Goal: Information Seeking & Learning: Learn about a topic

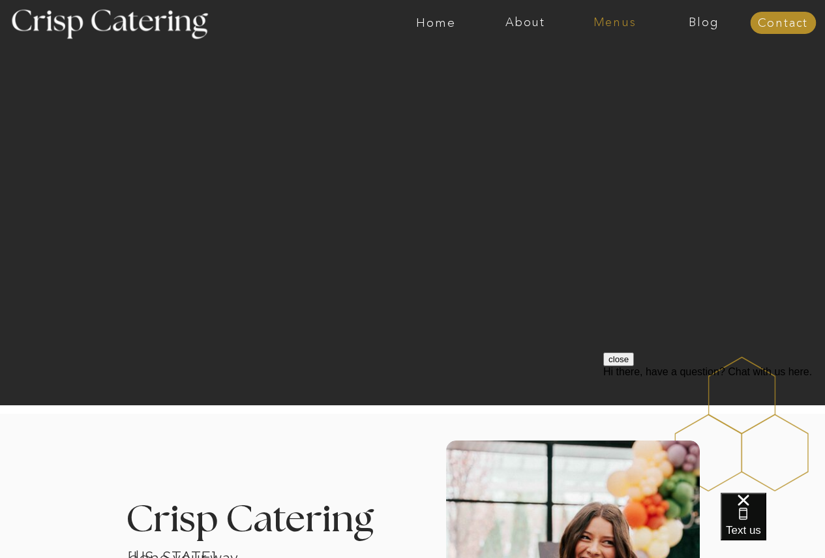
click at [607, 16] on nav "Menus" at bounding box center [614, 22] width 89 height 13
click at [626, 82] on nav "Winter (Sep-Feb)" at bounding box center [613, 76] width 107 height 12
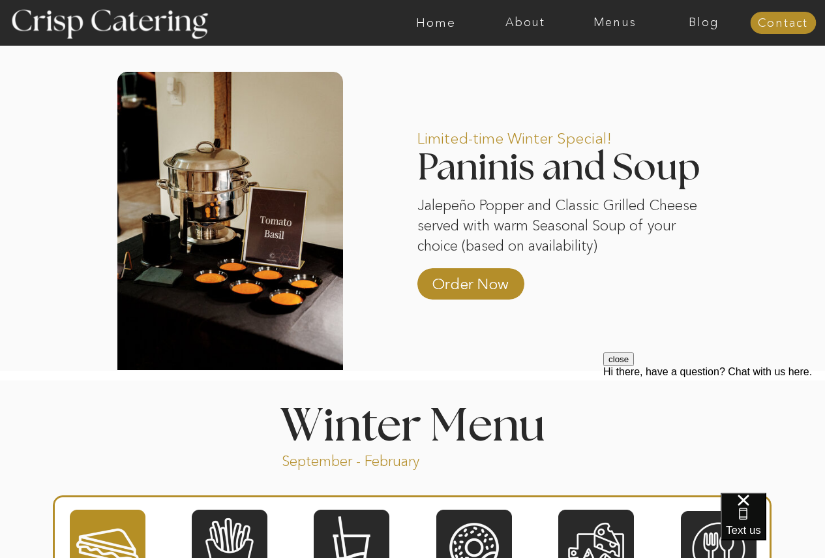
scroll to position [1109, 0]
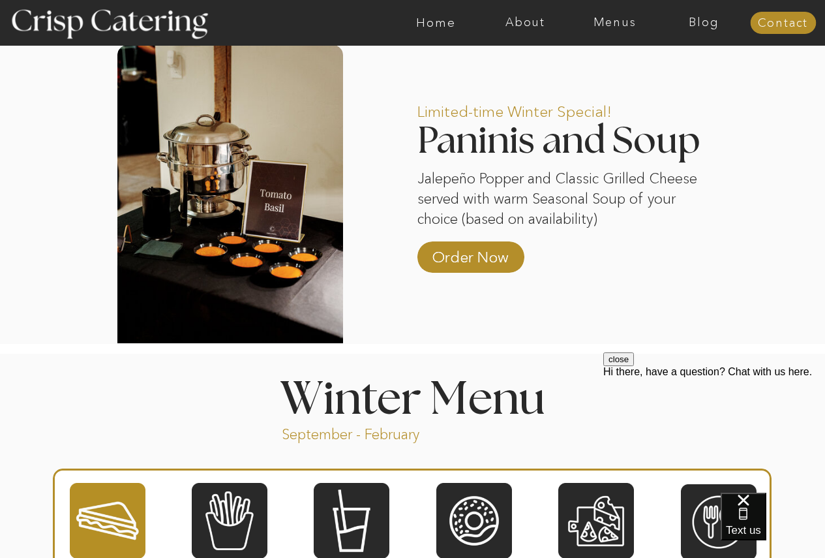
click at [634, 366] on button "close" at bounding box center [619, 359] width 31 height 14
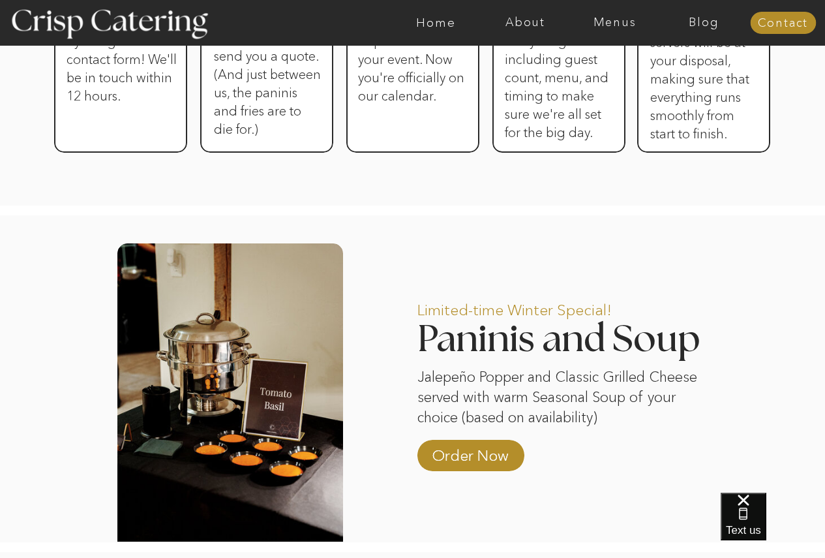
scroll to position [671, 0]
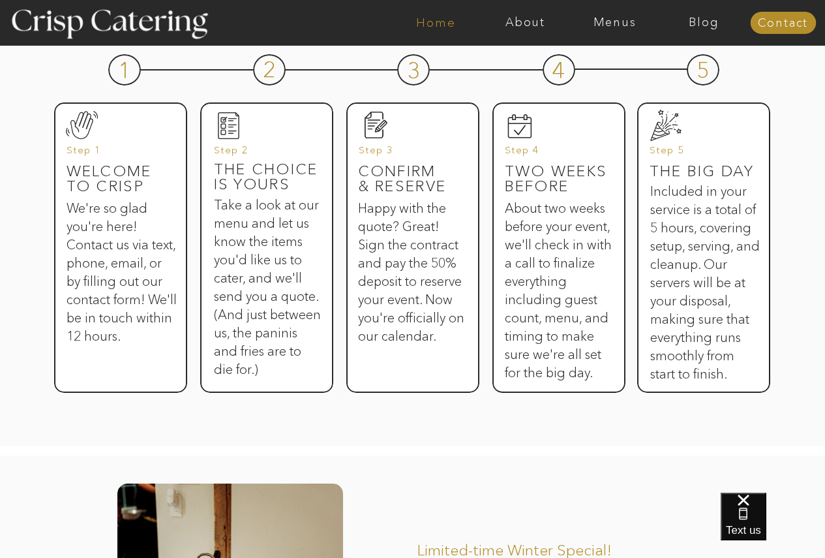
click at [437, 18] on nav "Home" at bounding box center [435, 22] width 89 height 13
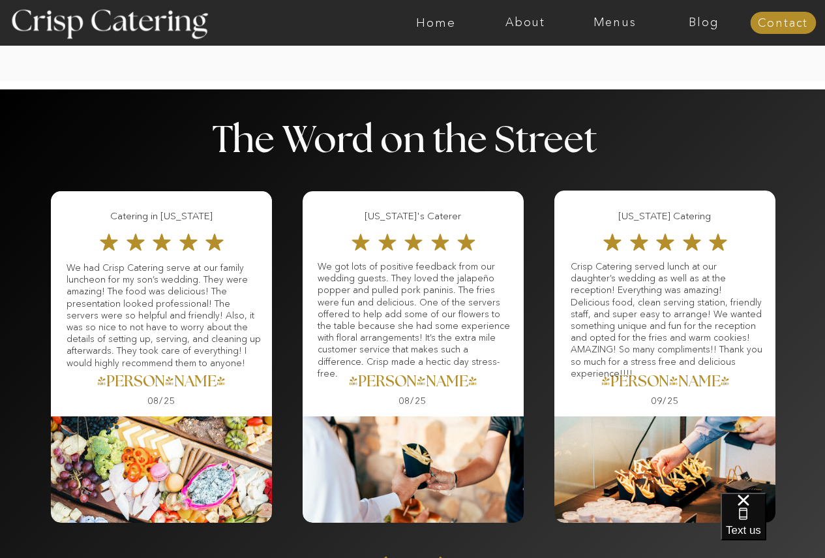
scroll to position [1347, 0]
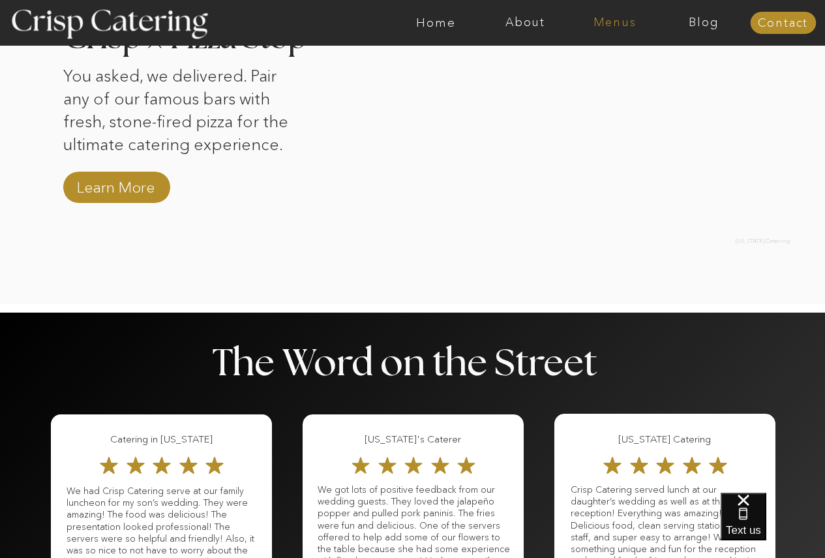
click at [609, 20] on nav "Menus" at bounding box center [614, 22] width 89 height 13
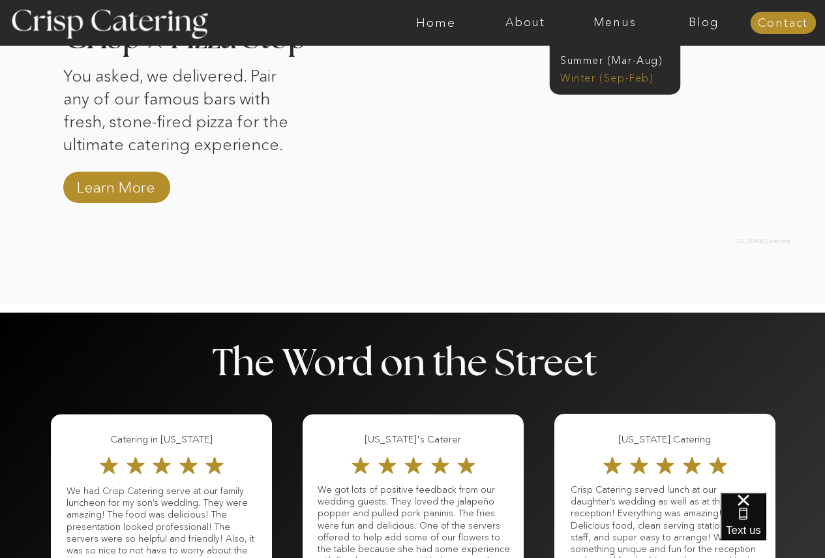
click at [628, 79] on nav "Winter (Sep-Feb)" at bounding box center [613, 76] width 107 height 12
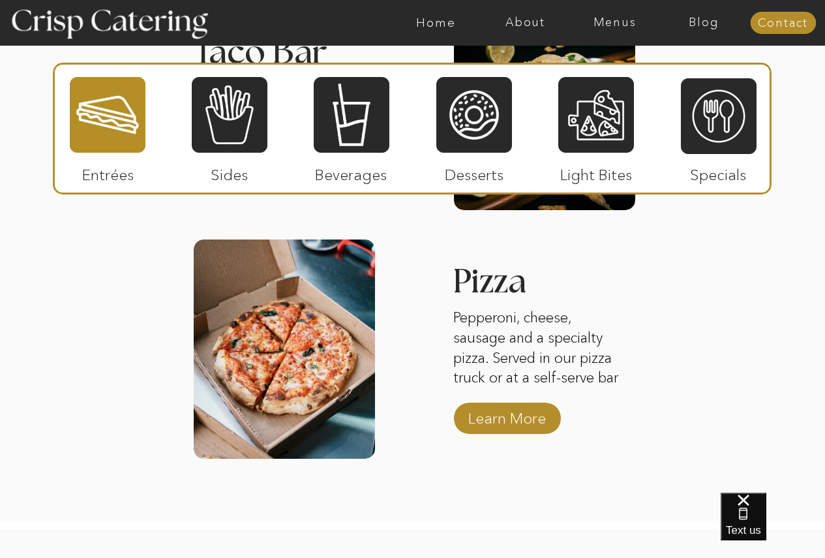
scroll to position [2088, 0]
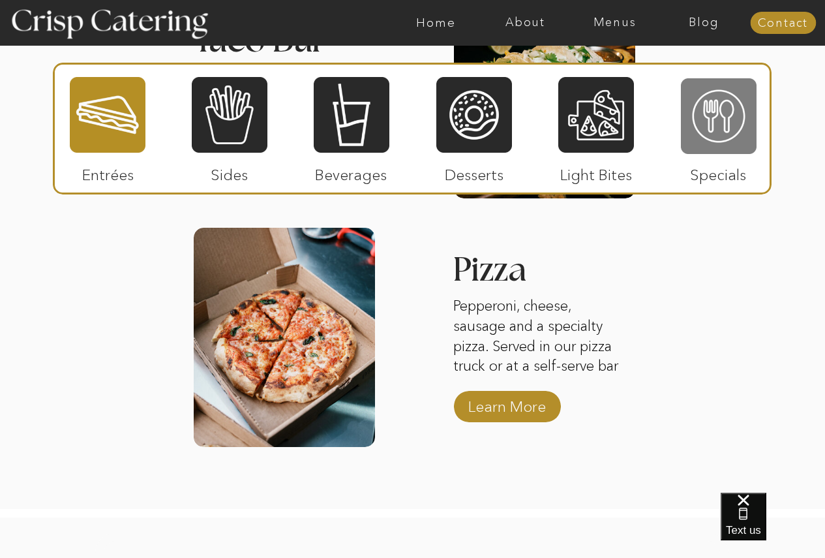
click at [705, 122] on div at bounding box center [719, 116] width 76 height 78
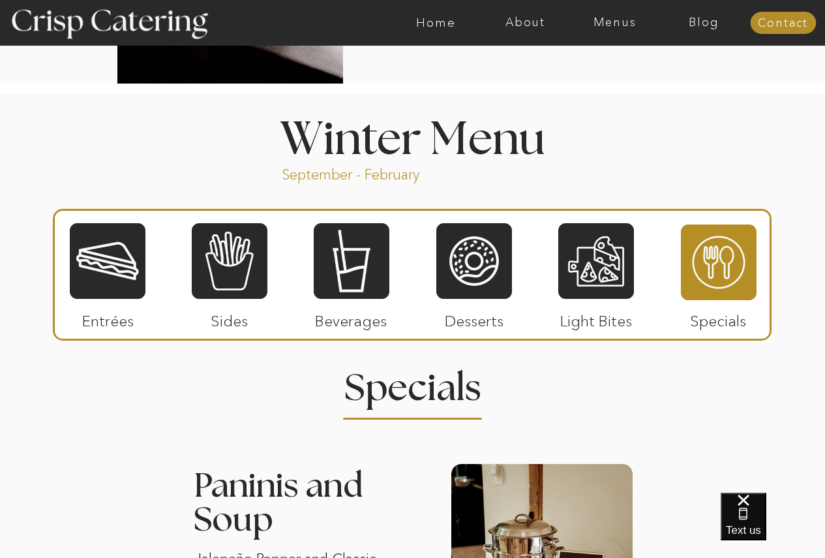
scroll to position [1370, 0]
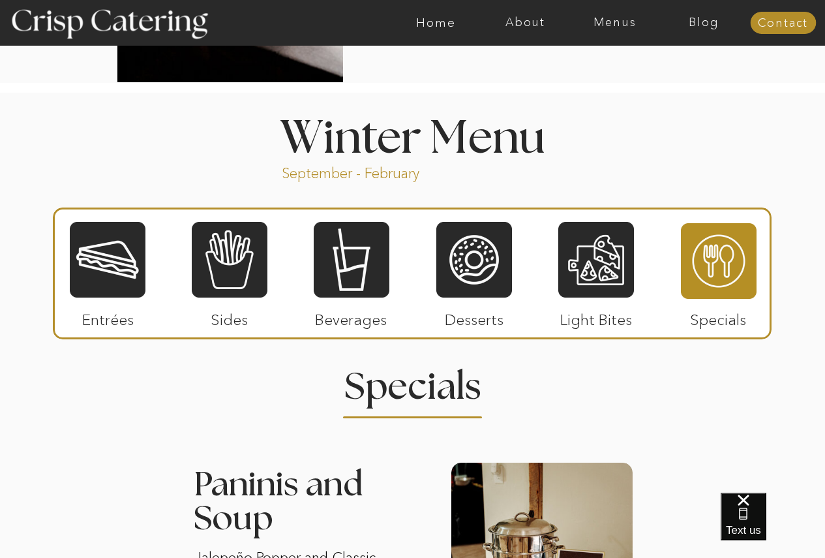
click at [115, 249] on div at bounding box center [108, 260] width 76 height 78
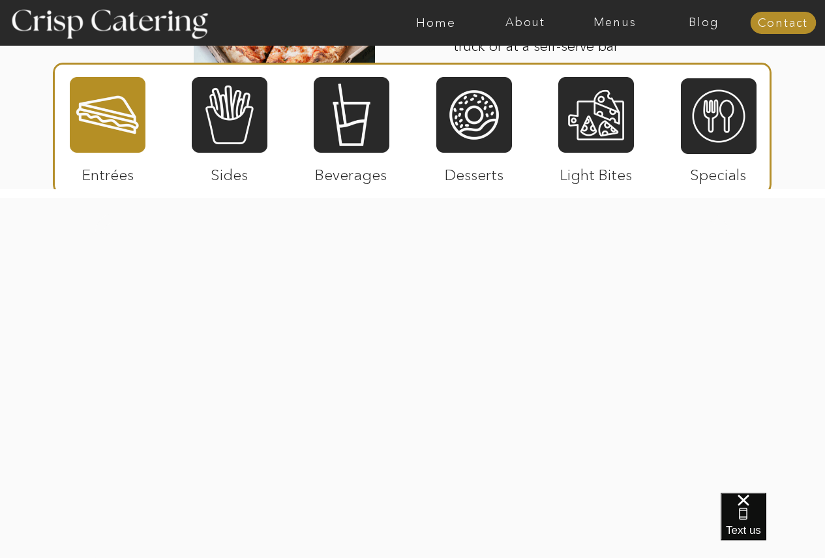
scroll to position [2414, 0]
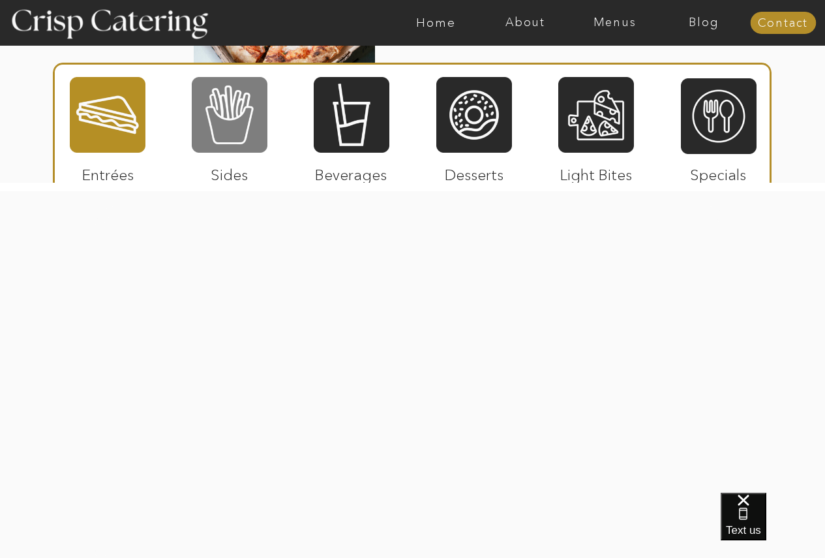
click at [226, 138] on div at bounding box center [230, 115] width 76 height 78
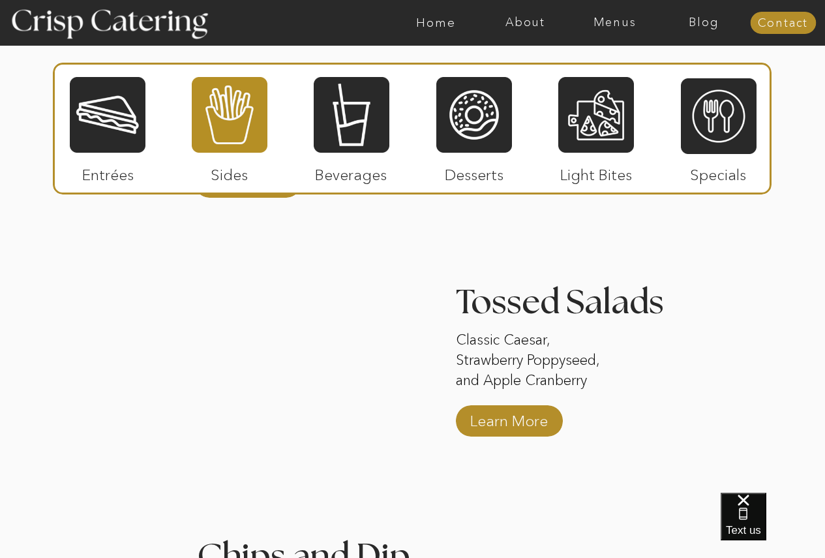
scroll to position [1435, 0]
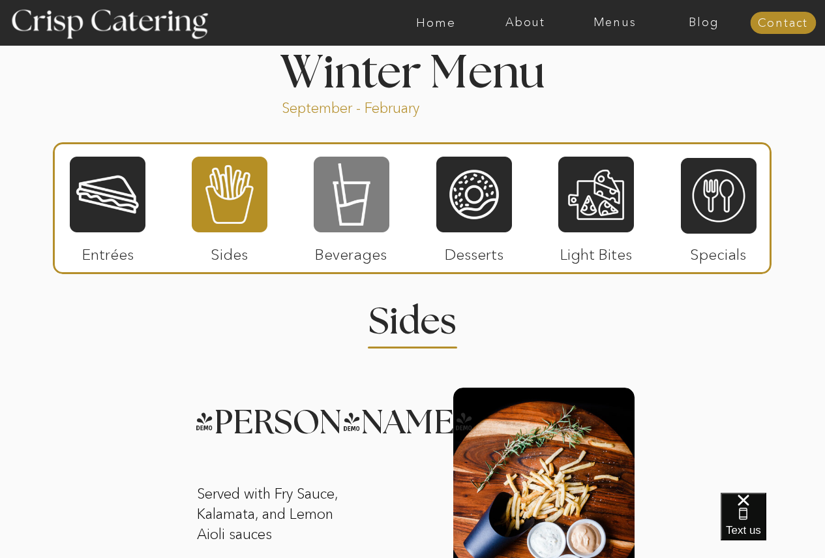
click at [352, 204] on div at bounding box center [352, 194] width 76 height 78
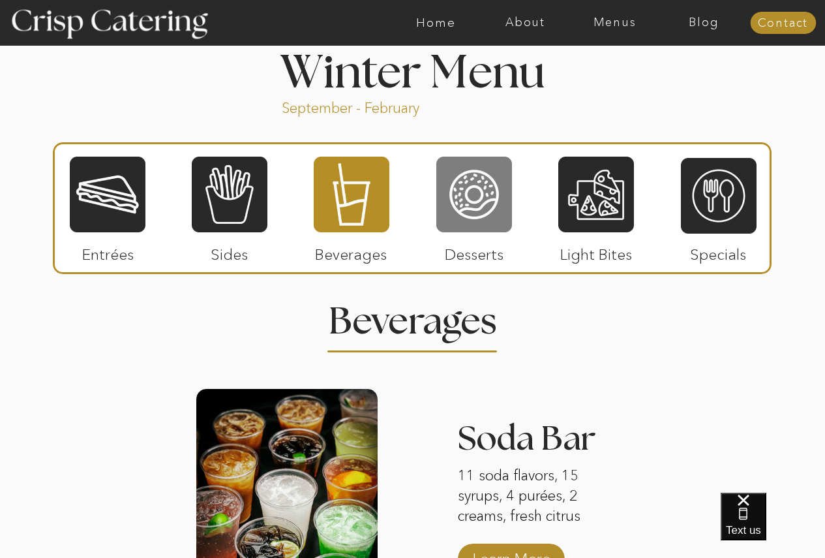
click at [461, 182] on div at bounding box center [474, 194] width 76 height 78
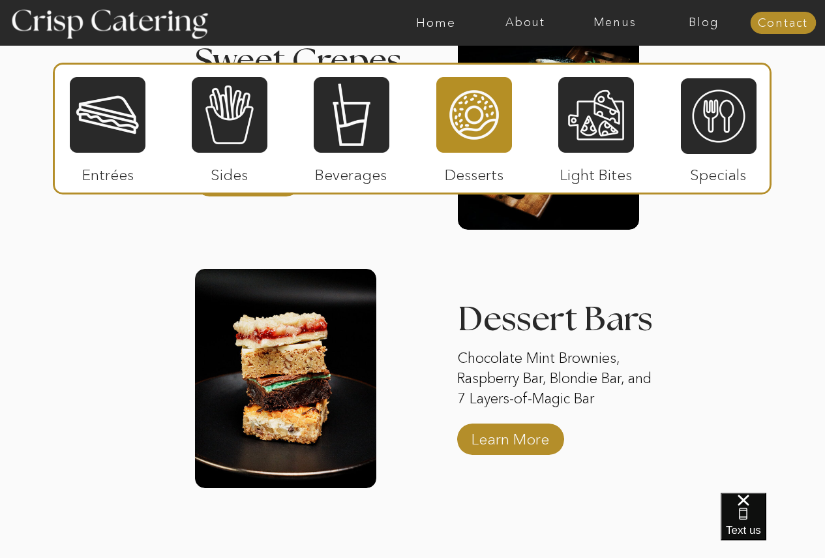
scroll to position [2023, 0]
